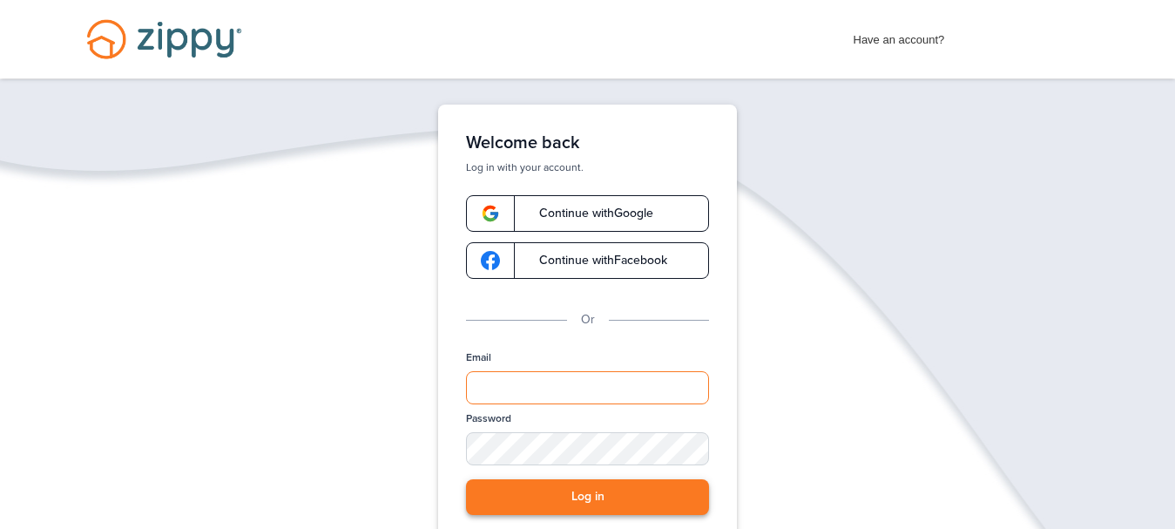
type input "**********"
click at [613, 496] on button "Log in" at bounding box center [587, 497] width 243 height 36
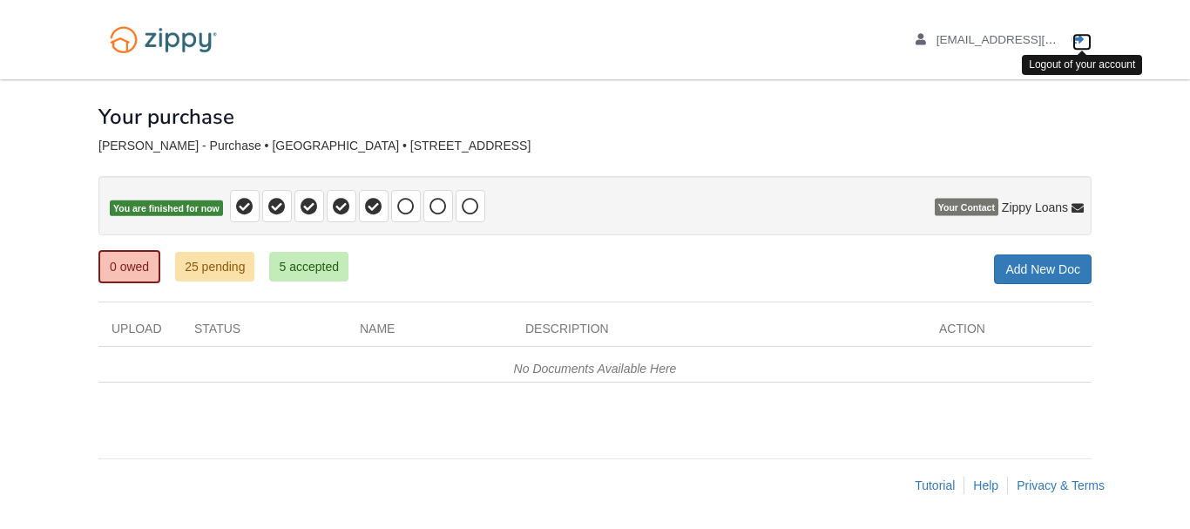
click at [1079, 39] on icon "Log out" at bounding box center [1078, 40] width 12 height 12
